Goal: Find specific page/section: Find specific page/section

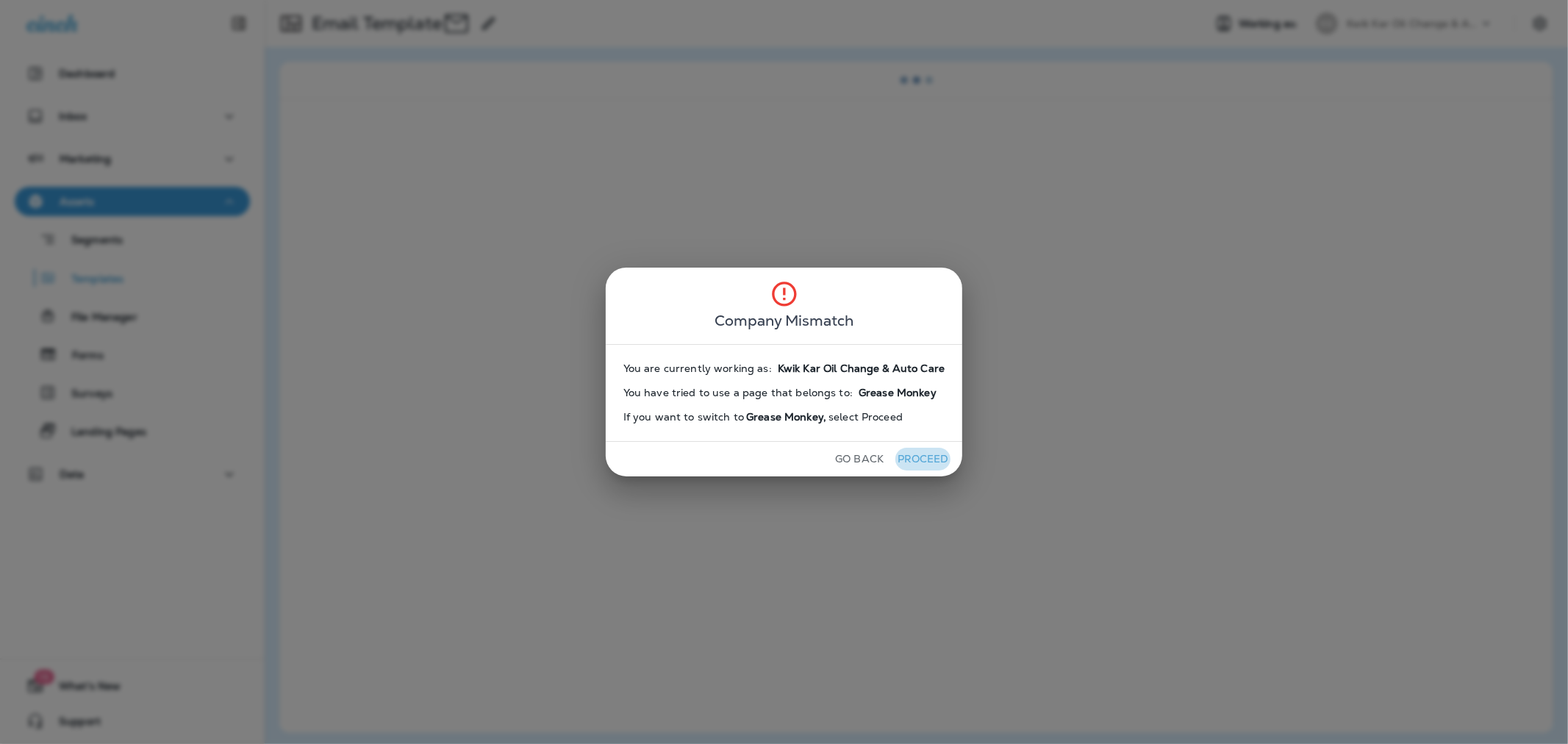
click at [909, 462] on button "Proceed" at bounding box center [923, 459] width 55 height 23
click at [895, 461] on button "Proceed" at bounding box center [923, 459] width 55 height 23
click at [843, 459] on button "Go Back" at bounding box center [860, 459] width 60 height 23
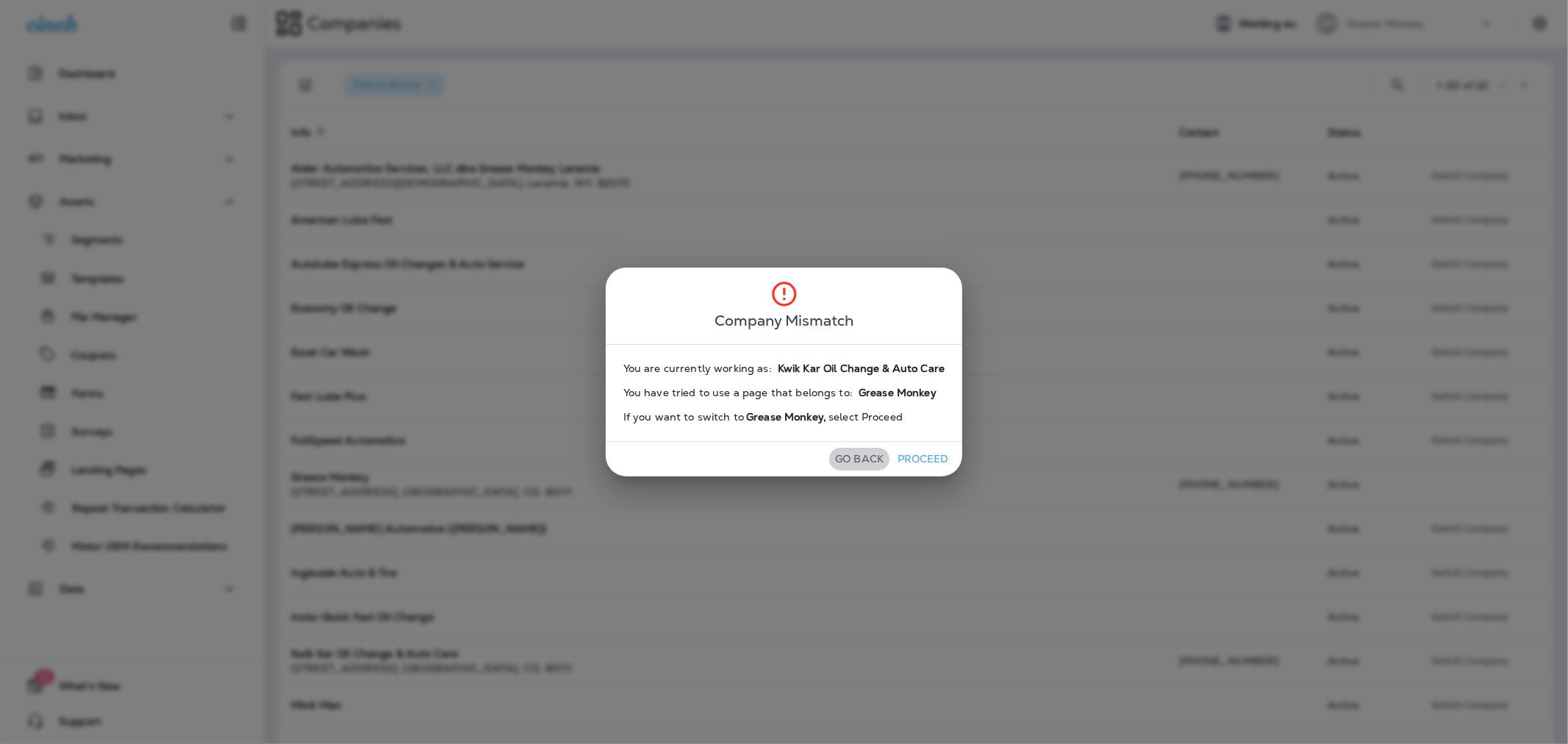
click at [851, 458] on button "Go Back" at bounding box center [860, 459] width 60 height 23
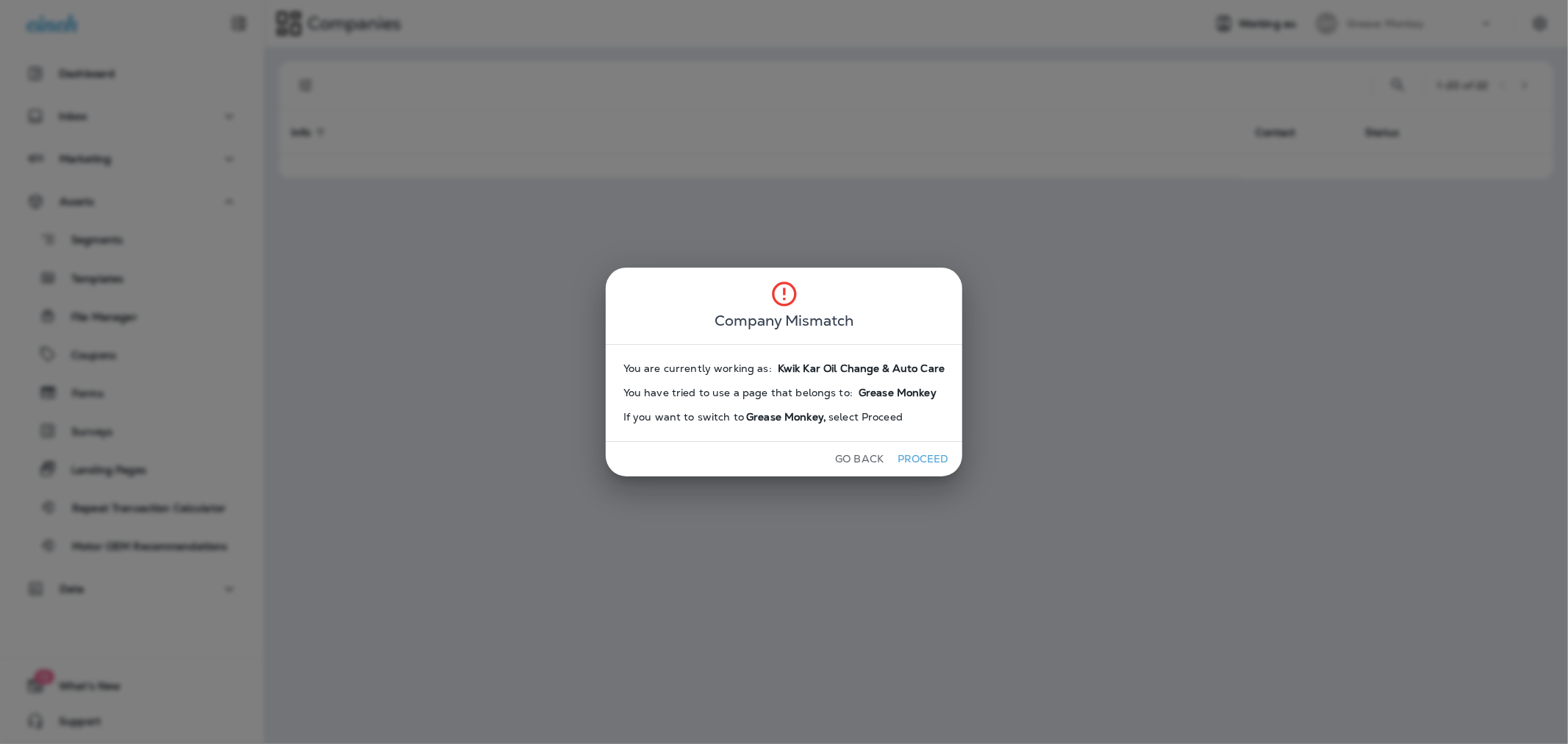
click at [868, 456] on button "Go Back" at bounding box center [860, 459] width 60 height 23
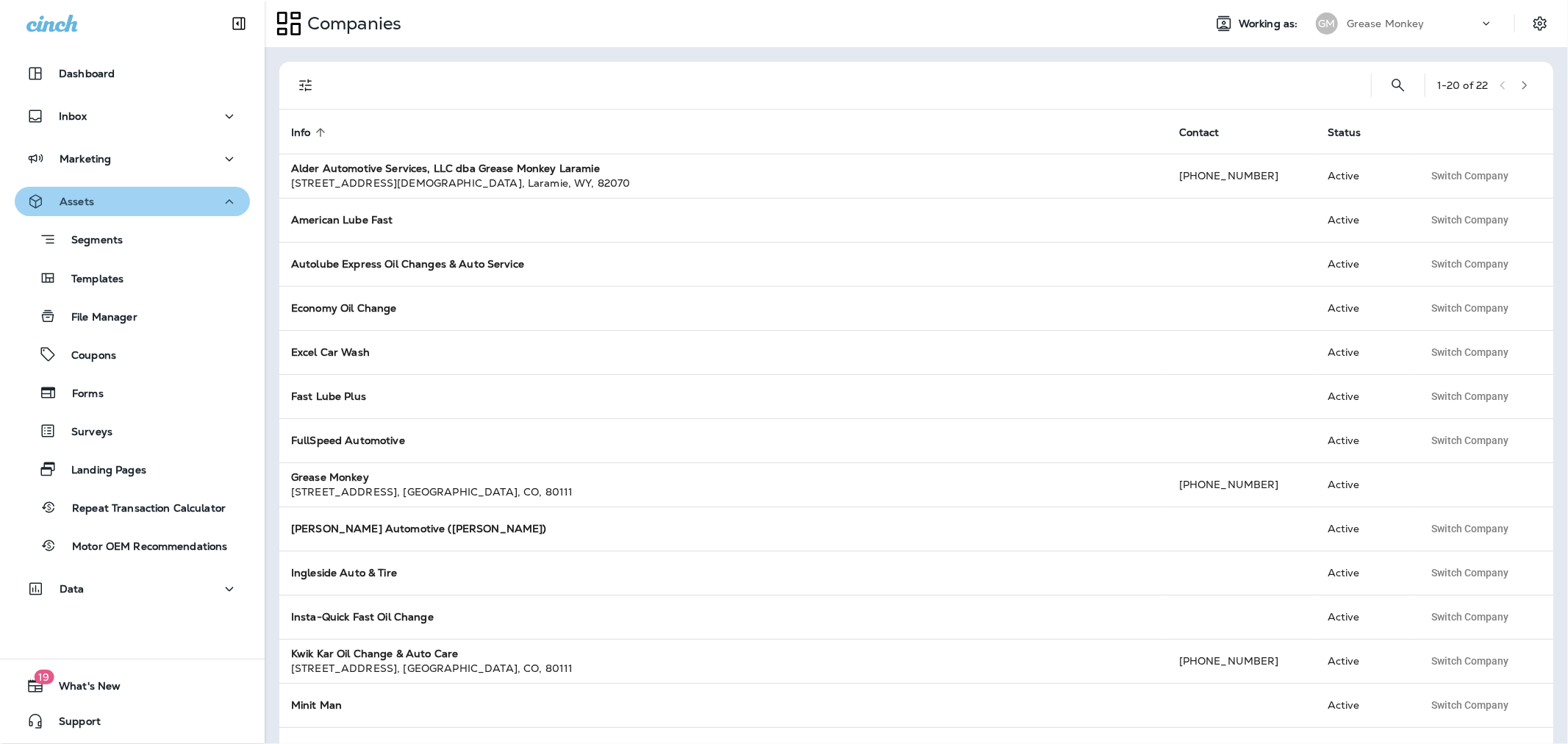
click at [183, 199] on div "Assets" at bounding box center [132, 202] width 212 height 18
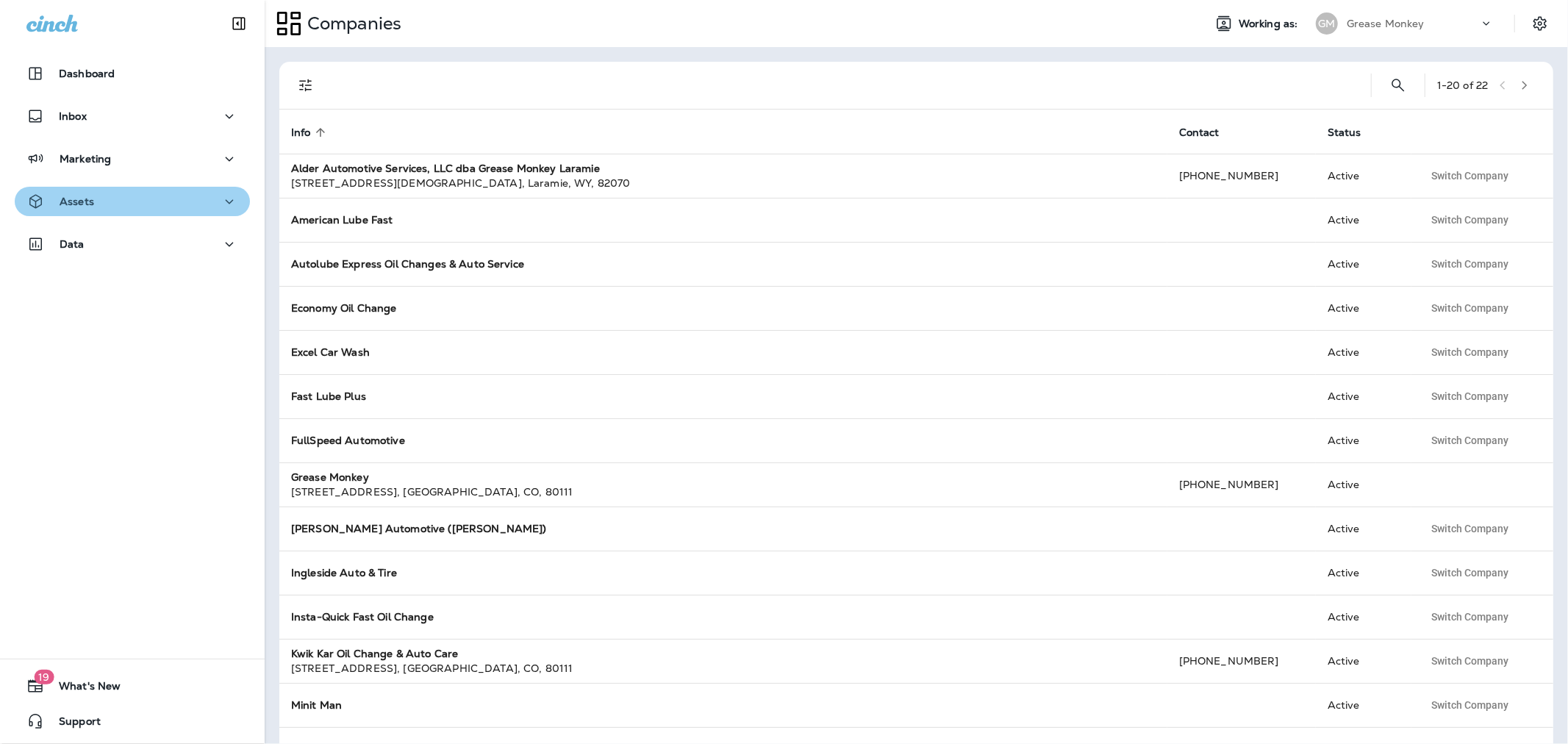
click at [183, 199] on div "Assets" at bounding box center [132, 202] width 212 height 18
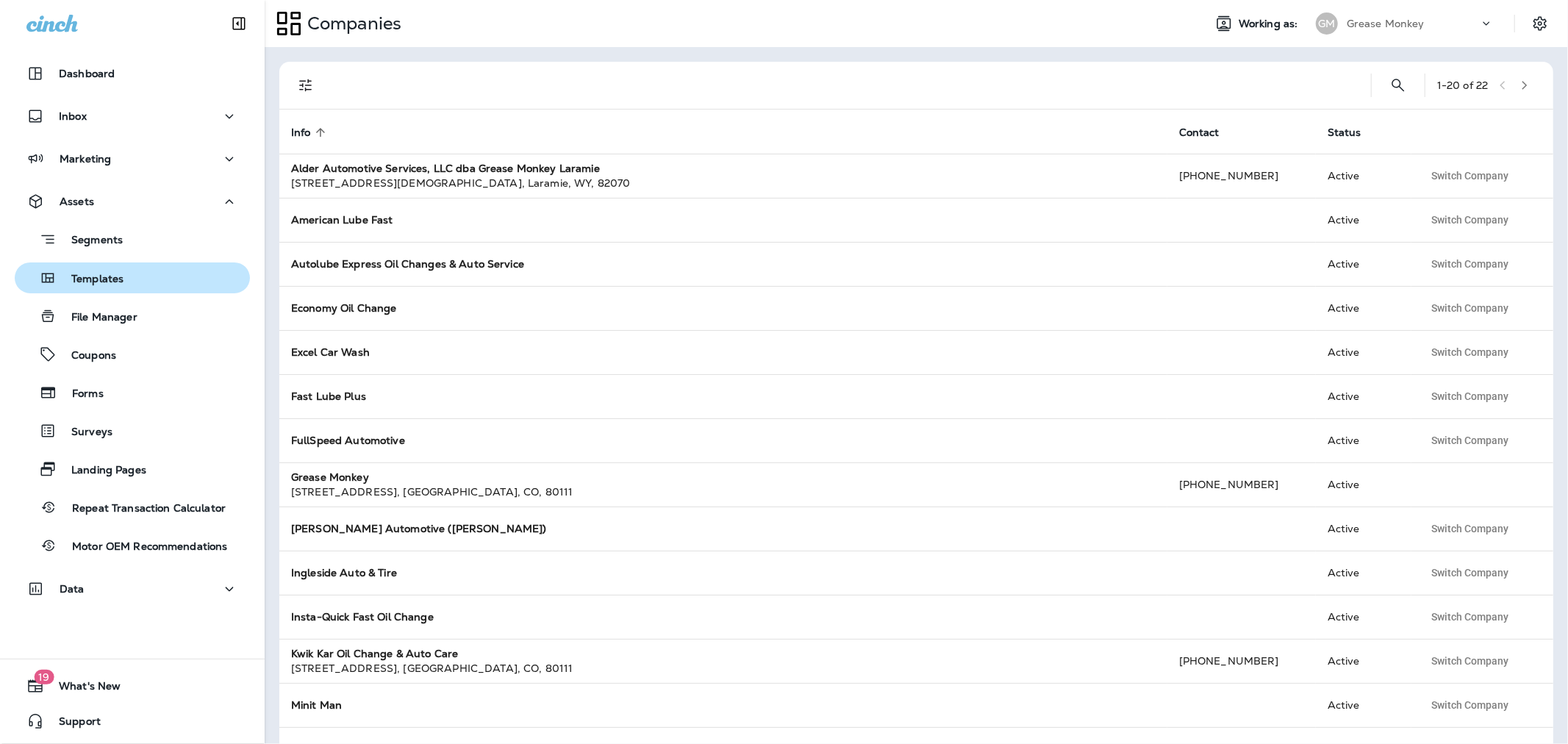
click at [121, 288] on div "Templates" at bounding box center [72, 278] width 103 height 22
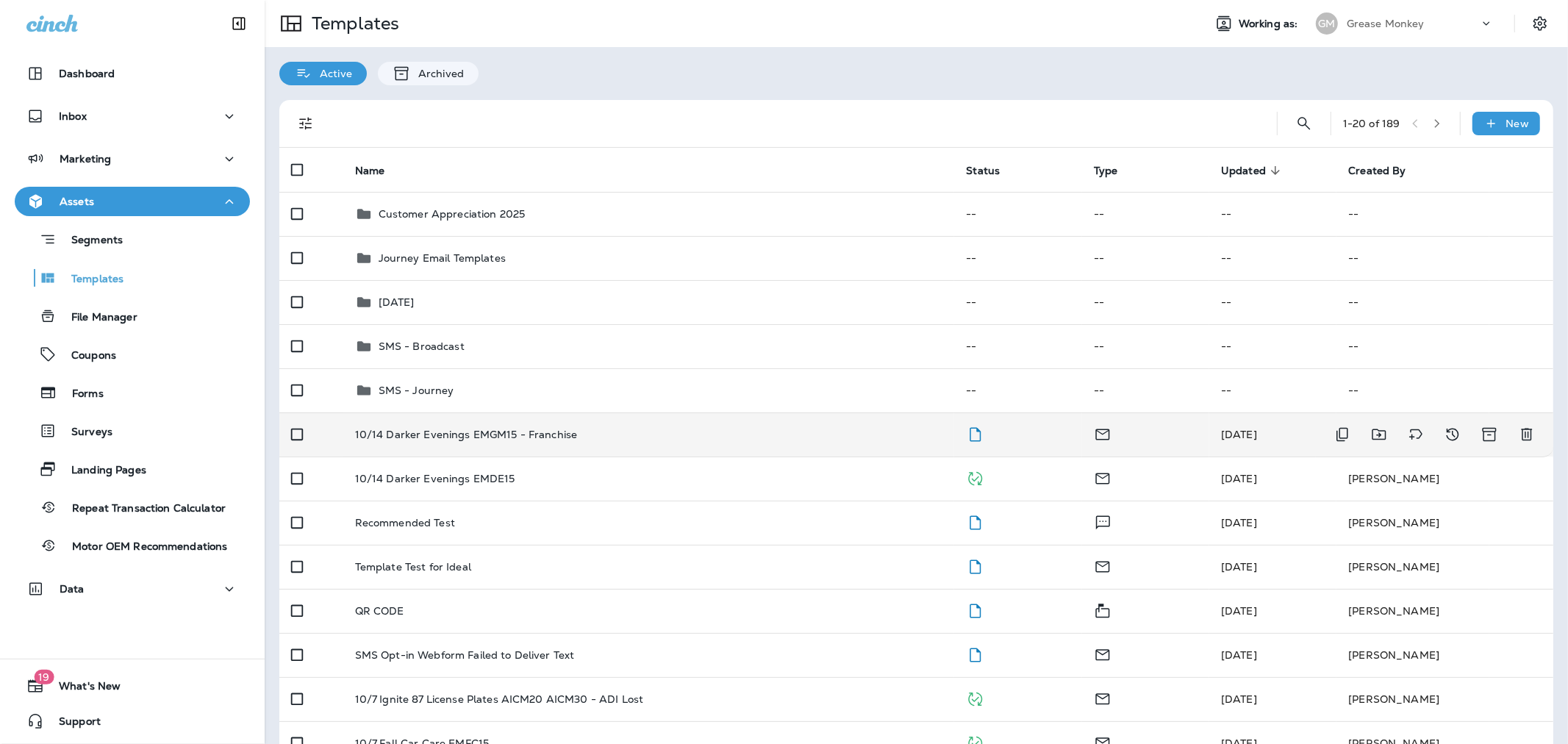
click at [479, 433] on p "10/14 Darker Evenings EMGM15 - Franchise" at bounding box center [466, 435] width 223 height 12
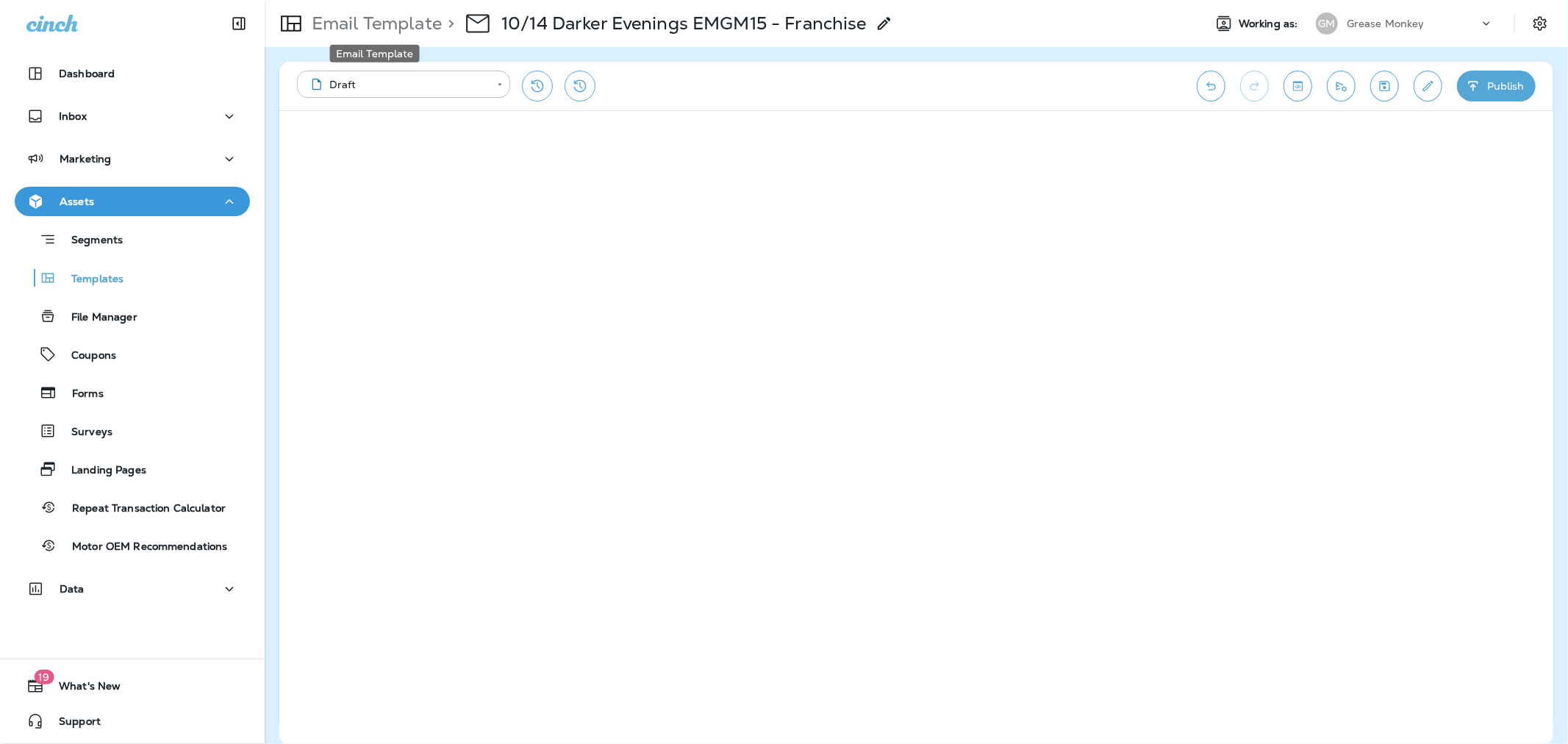
click at [407, 26] on p "Email Template" at bounding box center [373, 24] width 136 height 22
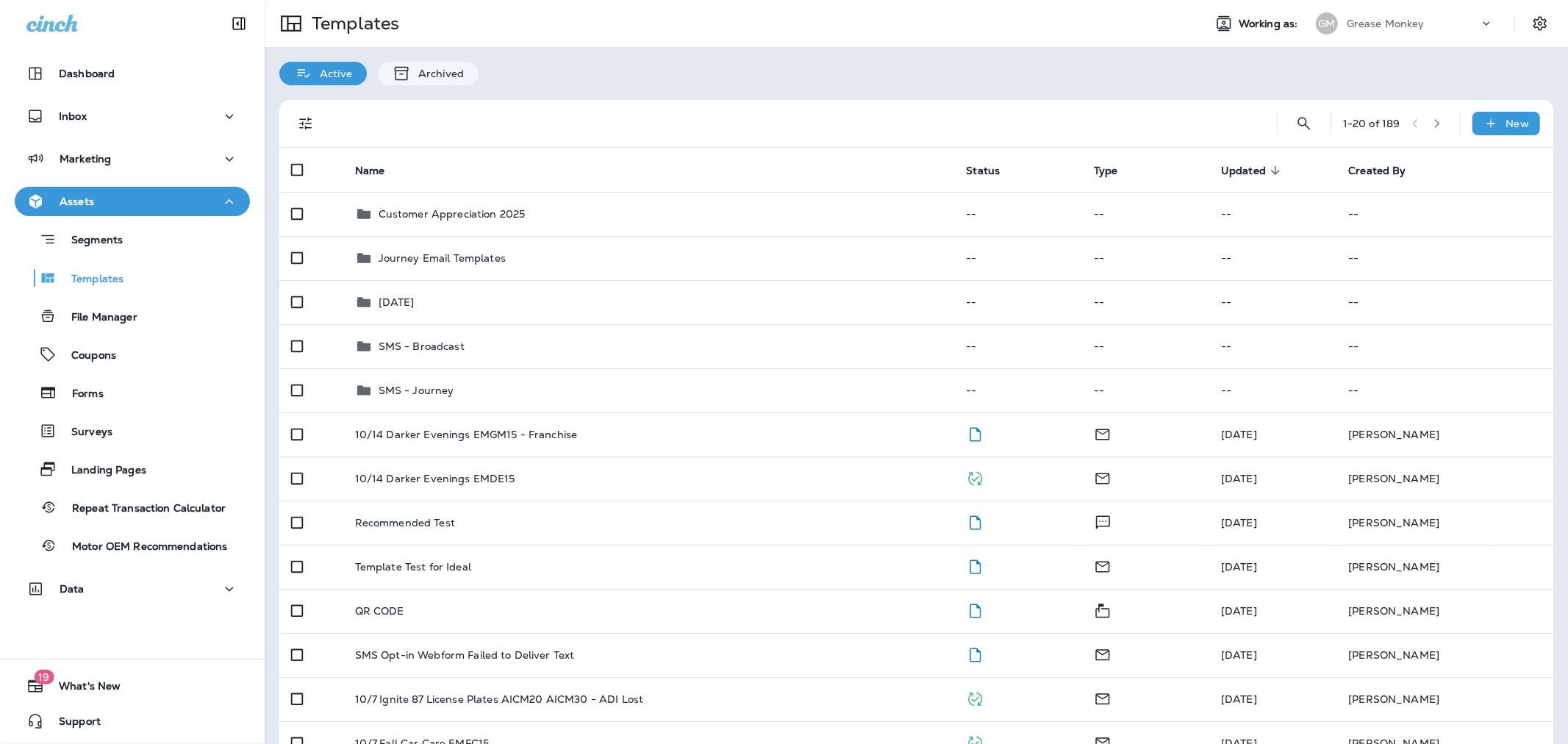
drag, startPoint x: 1318, startPoint y: 3, endPoint x: 1148, endPoint y: 29, distance: 172.0
click at [1149, 32] on div "Templates" at bounding box center [728, 23] width 927 height 41
